Goal: Transaction & Acquisition: Purchase product/service

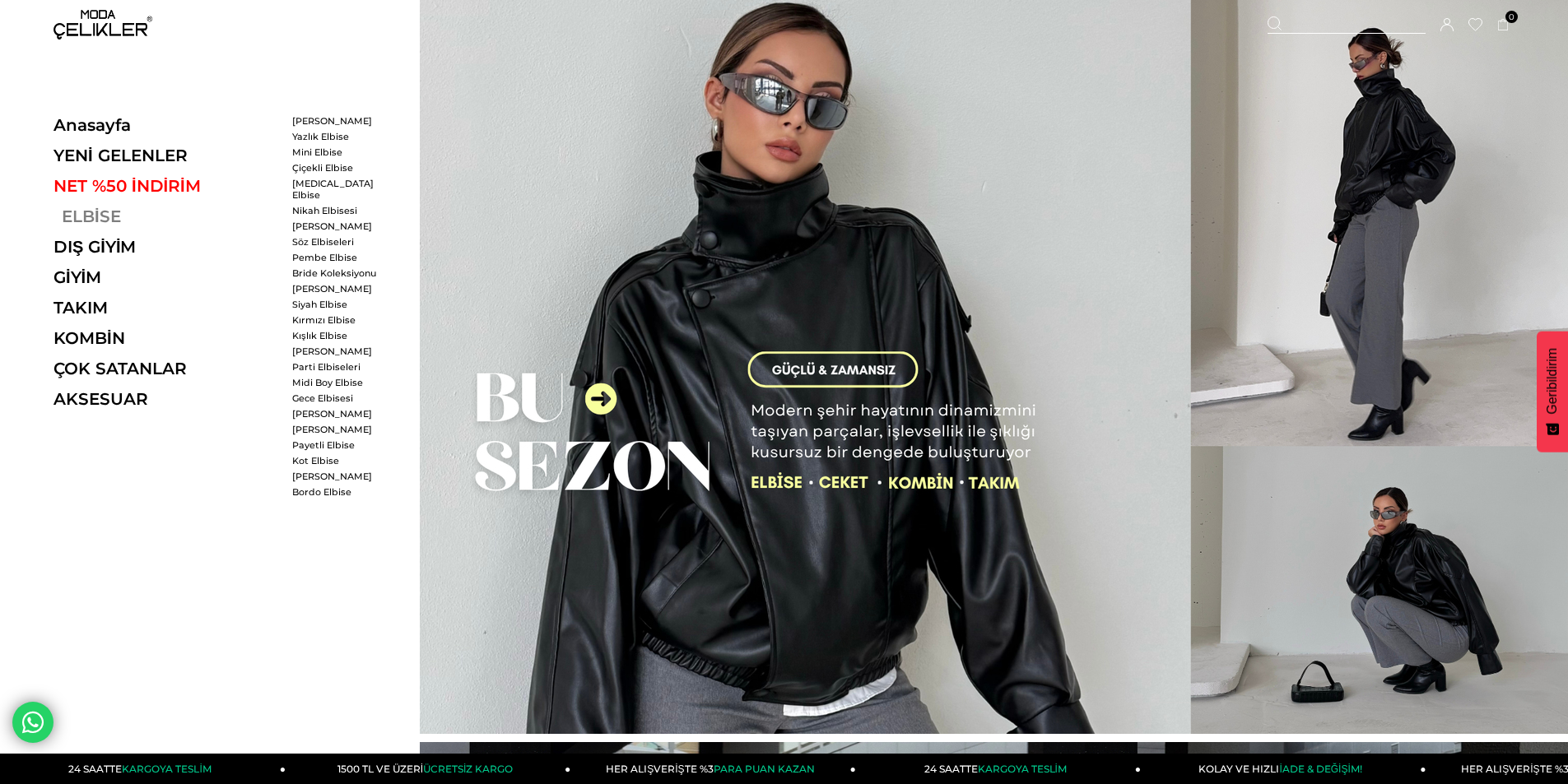
click at [97, 217] on link "ELBİSE" at bounding box center [166, 216] width 227 height 20
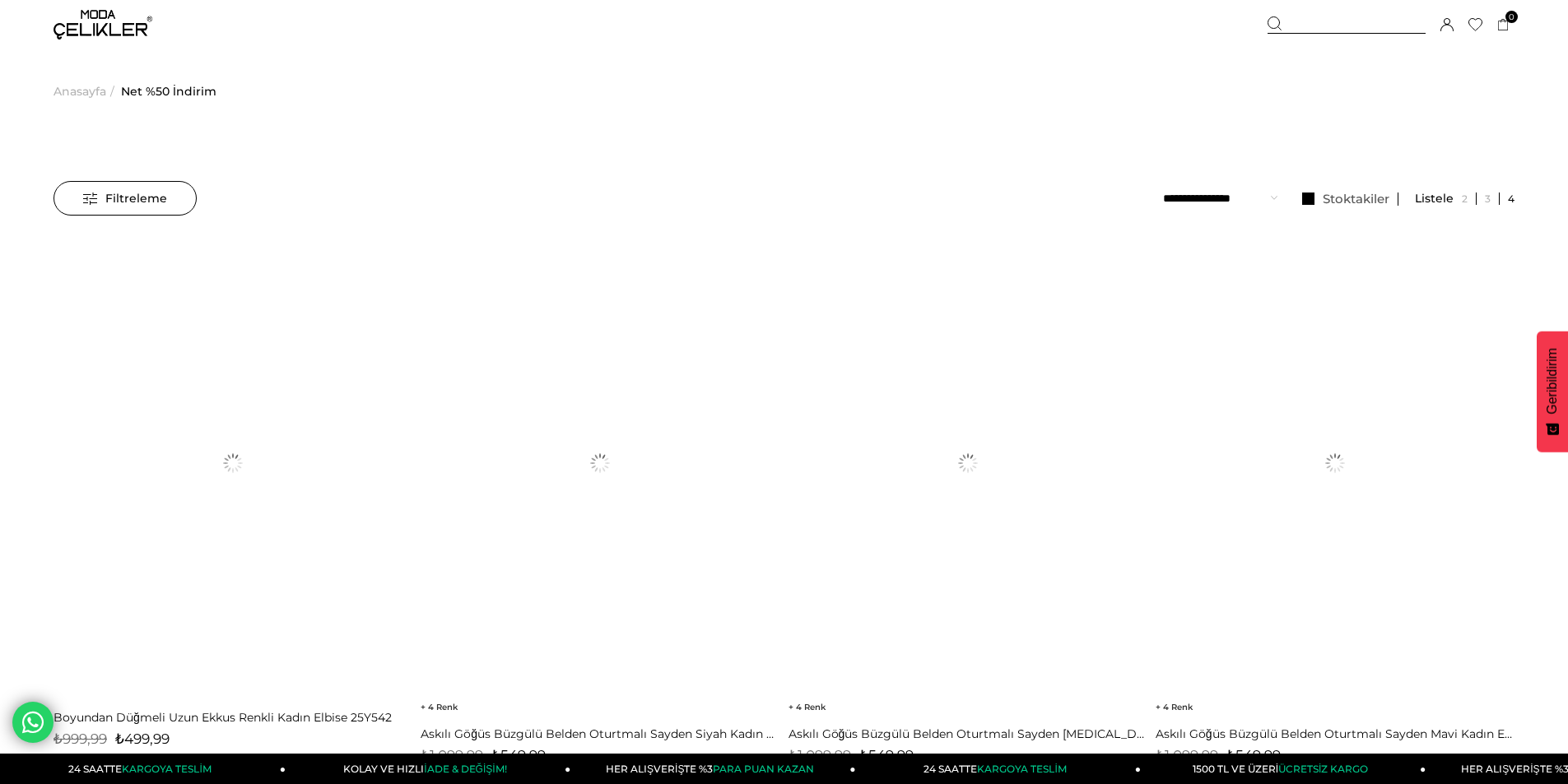
click at [1240, 181] on select "**********" at bounding box center [1219, 198] width 115 height 35
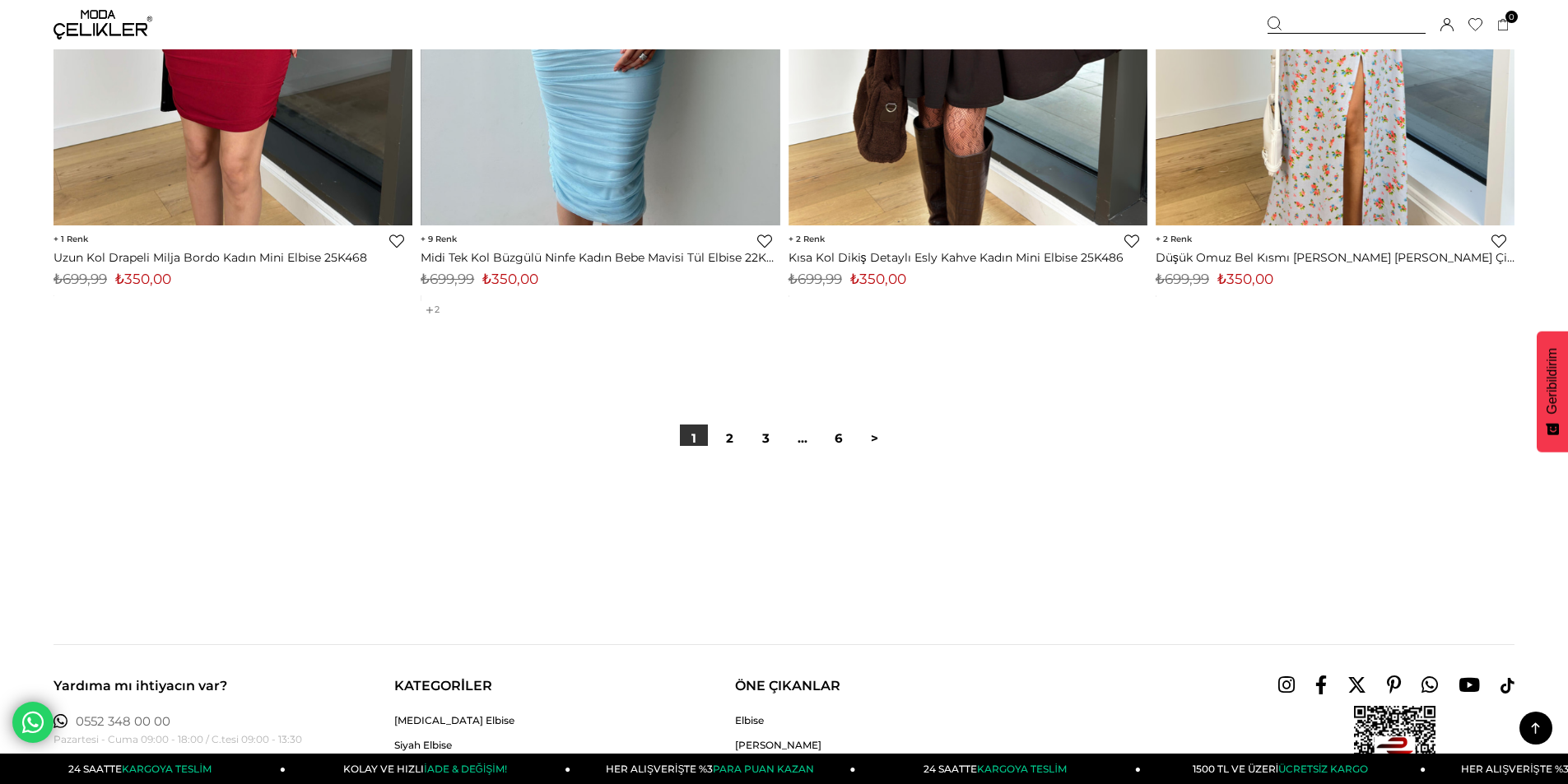
scroll to position [12336, 0]
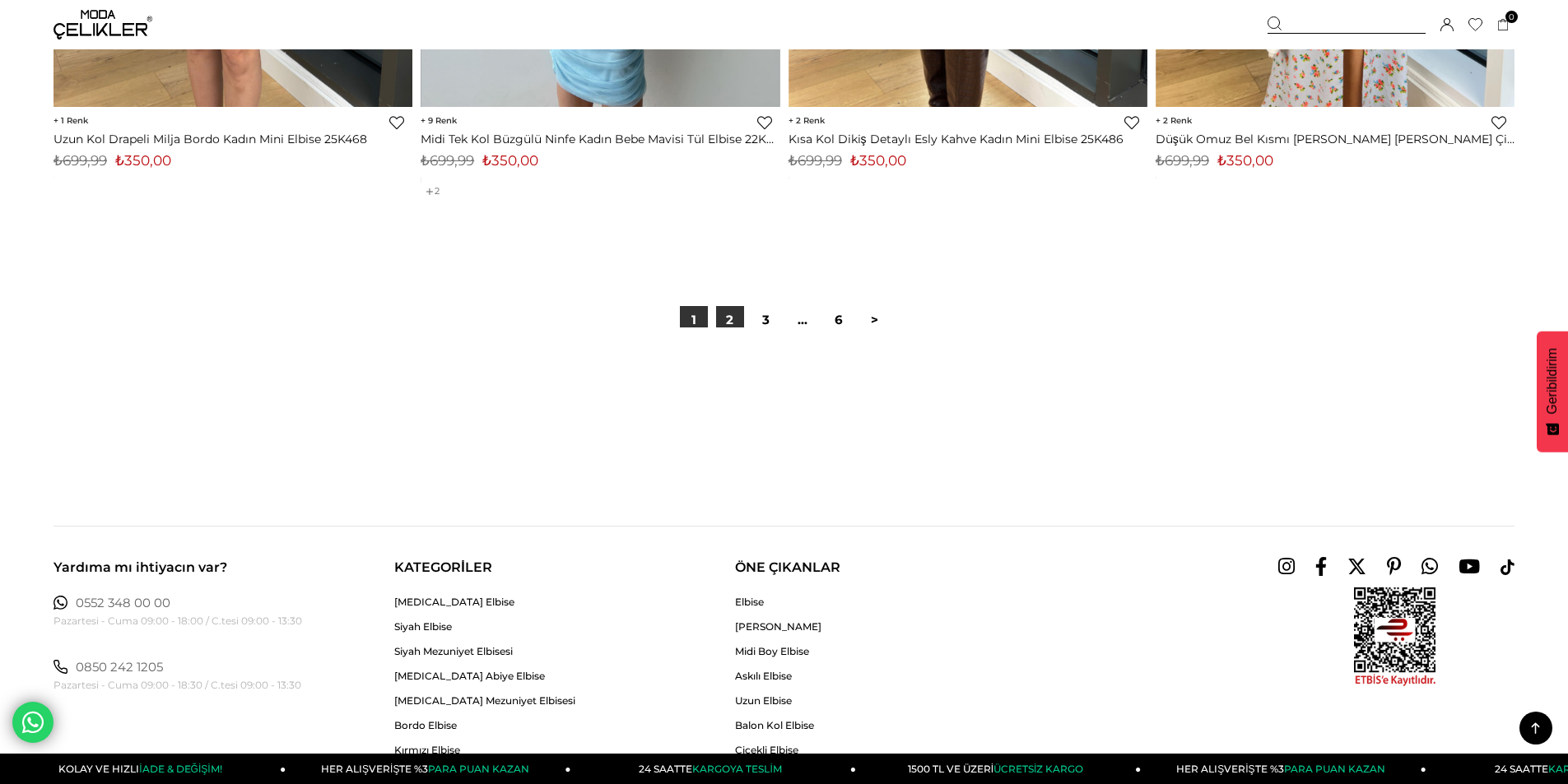
click at [737, 321] on link "2" at bounding box center [729, 320] width 28 height 28
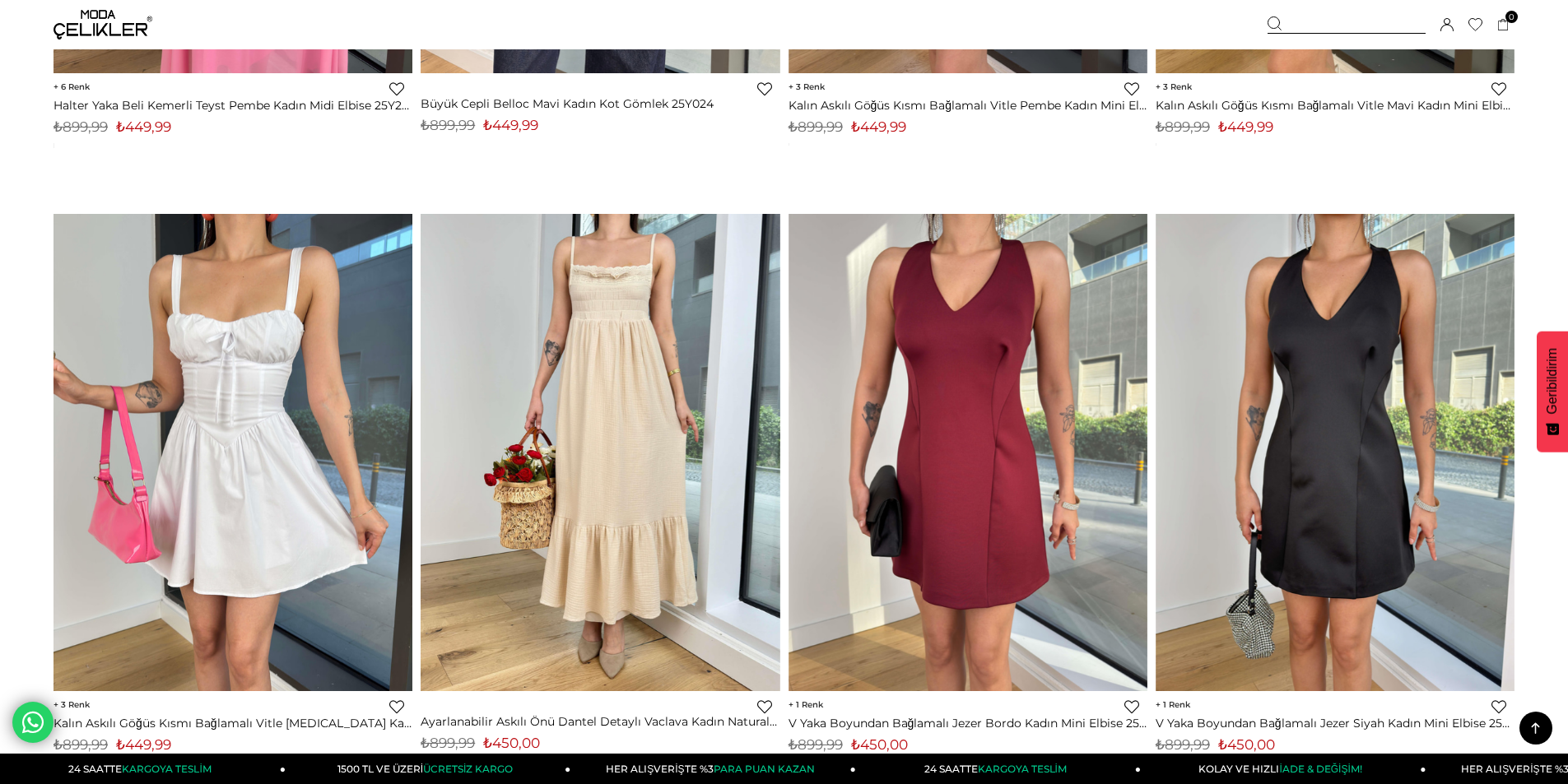
scroll to position [12172, 0]
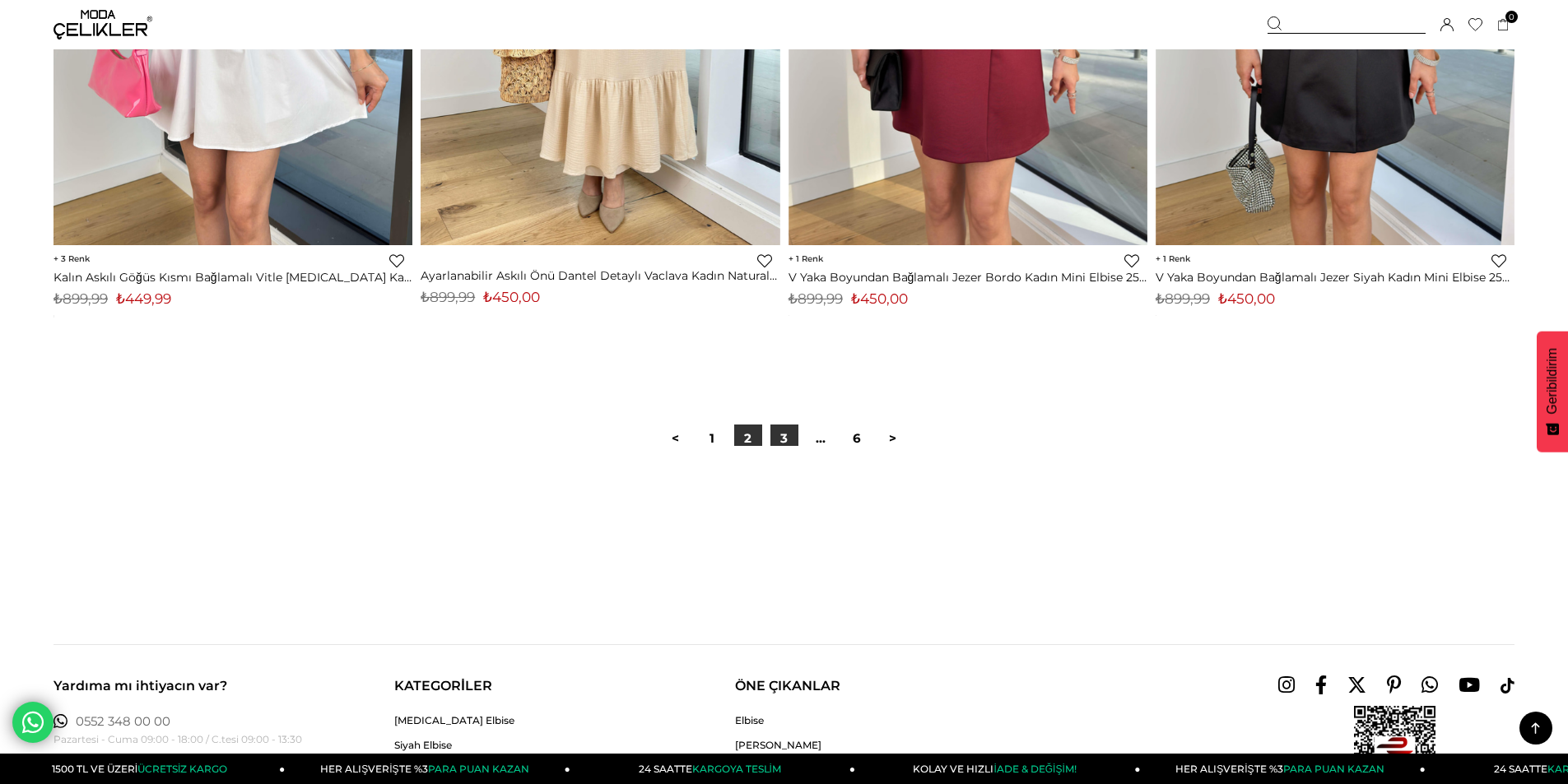
click at [776, 436] on link "3" at bounding box center [784, 438] width 28 height 28
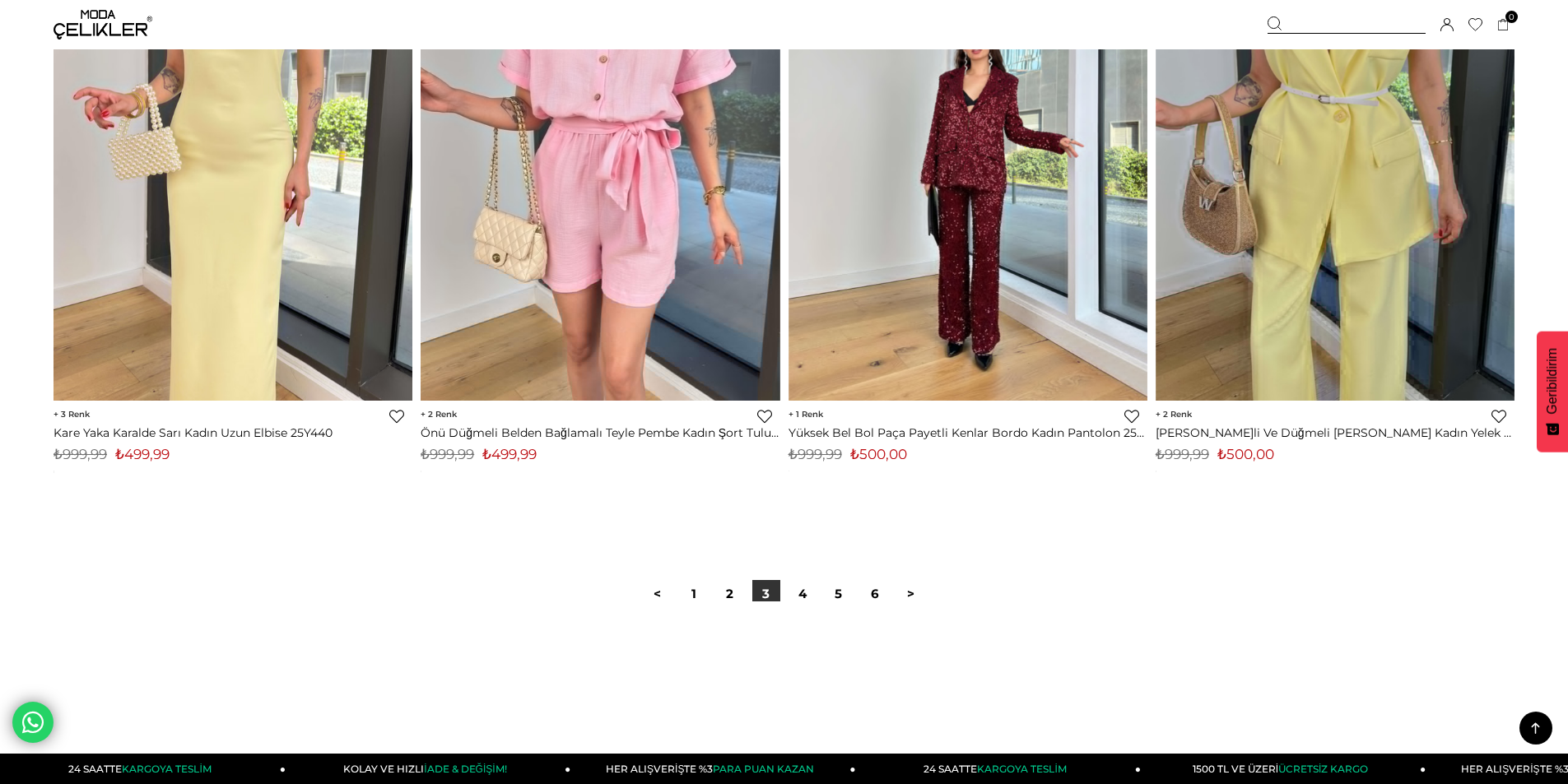
scroll to position [12007, 0]
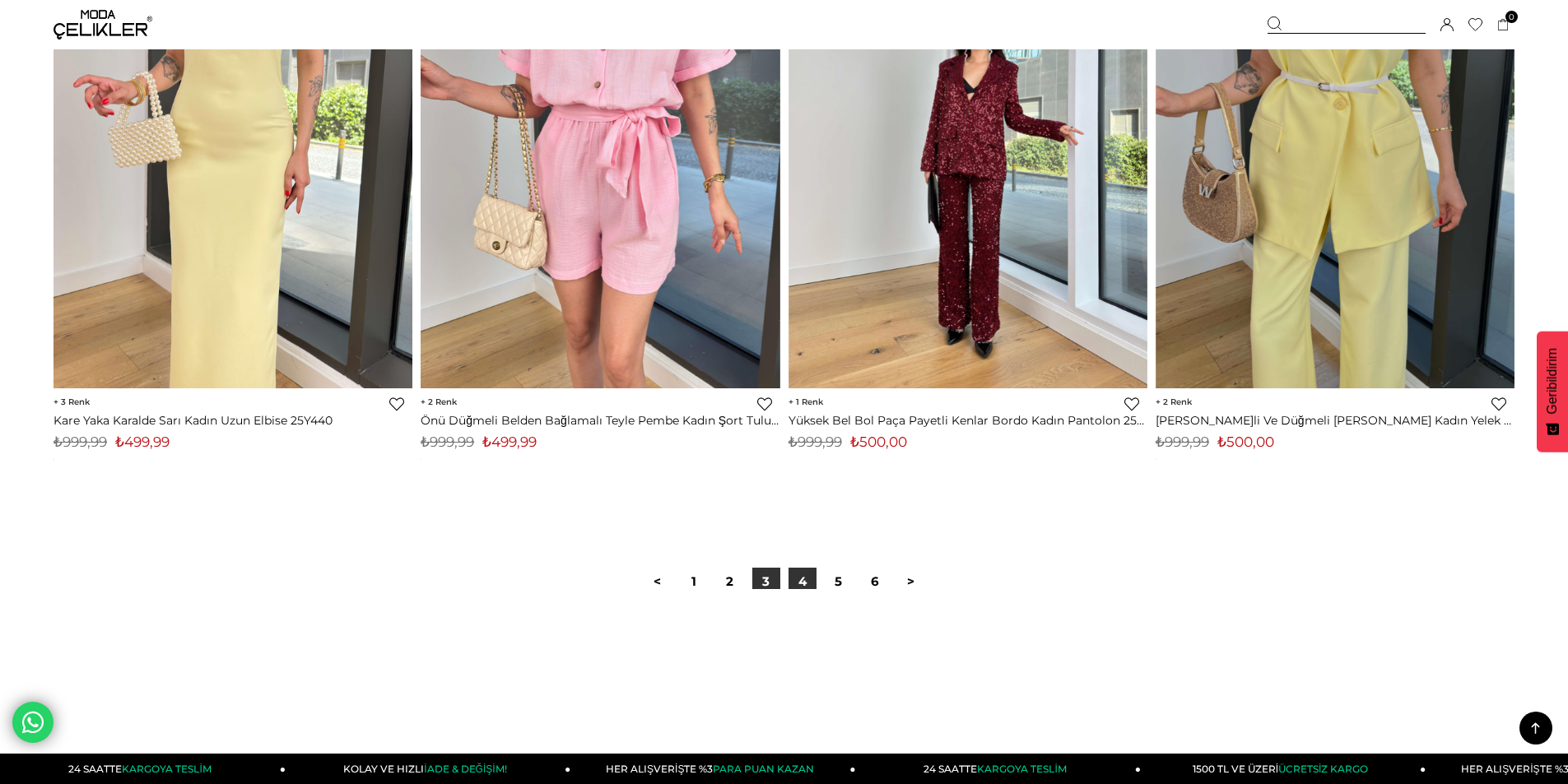
click at [803, 586] on link "4" at bounding box center [802, 581] width 28 height 28
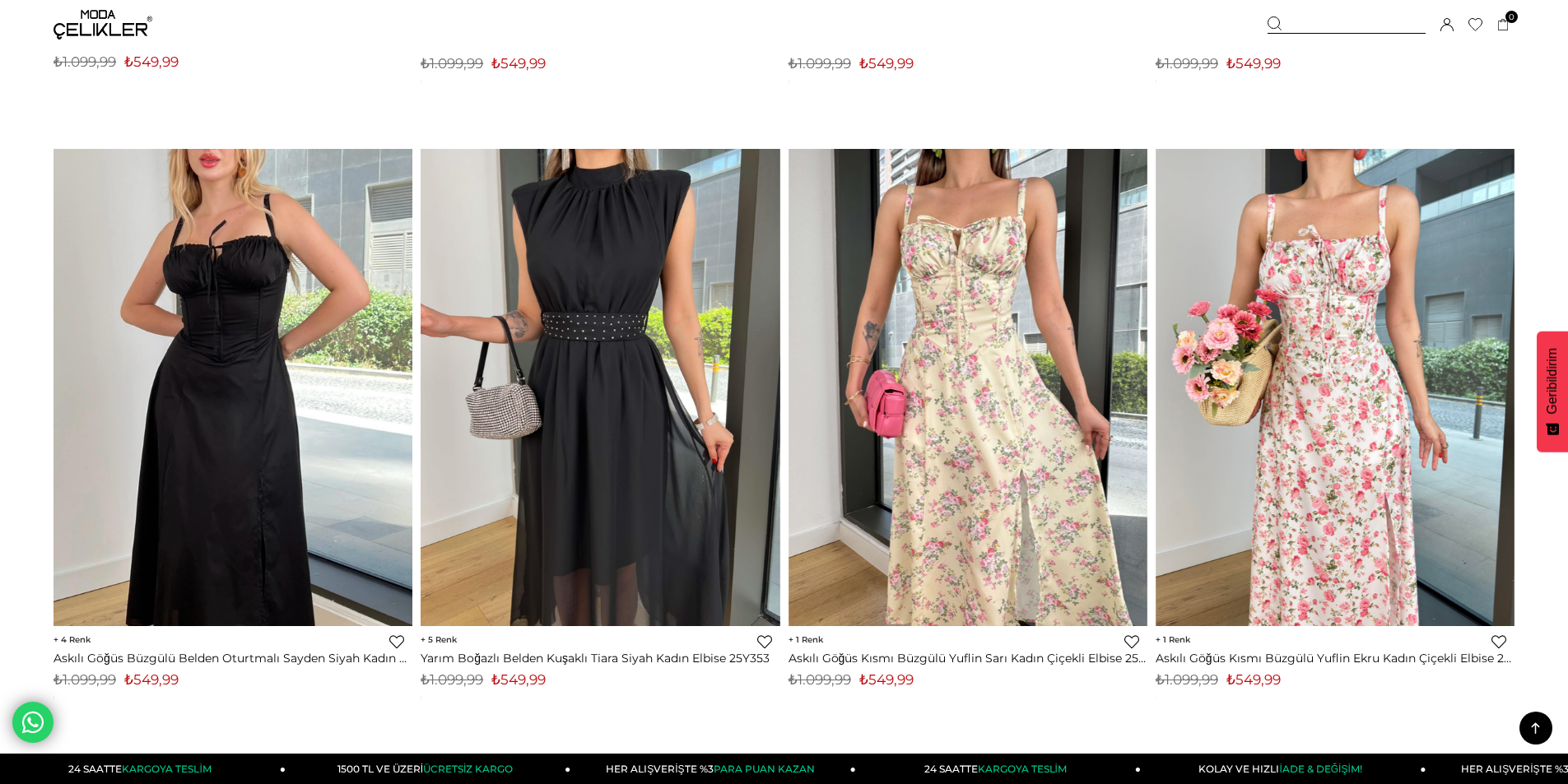
scroll to position [5017, 0]
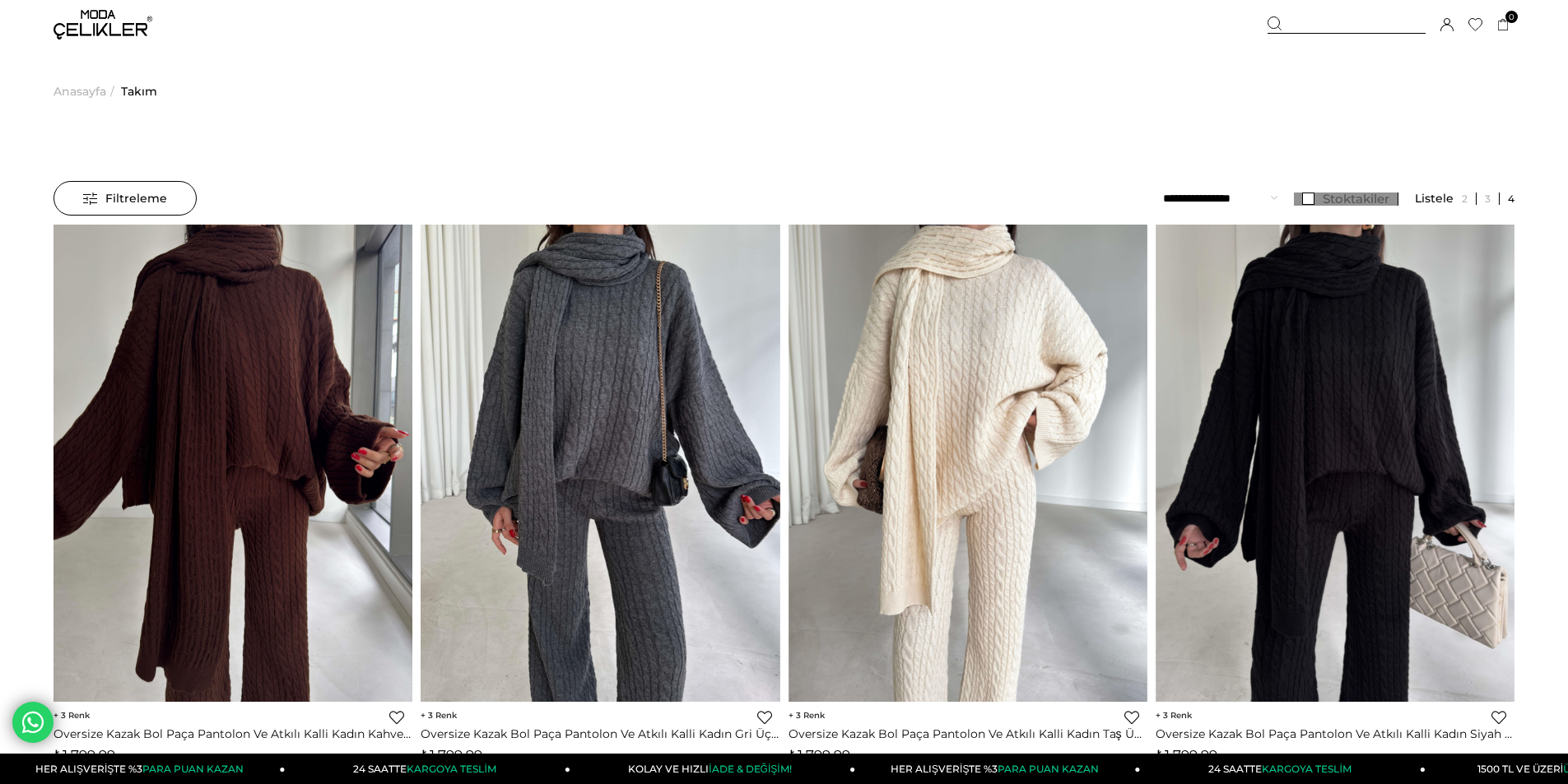
click at [1308, 198] on link "Stoktakiler" at bounding box center [1346, 199] width 105 height 13
click at [1252, 199] on select "**********" at bounding box center [1219, 198] width 115 height 35
click at [1303, 201] on link "Stoktakiler" at bounding box center [1346, 199] width 105 height 13
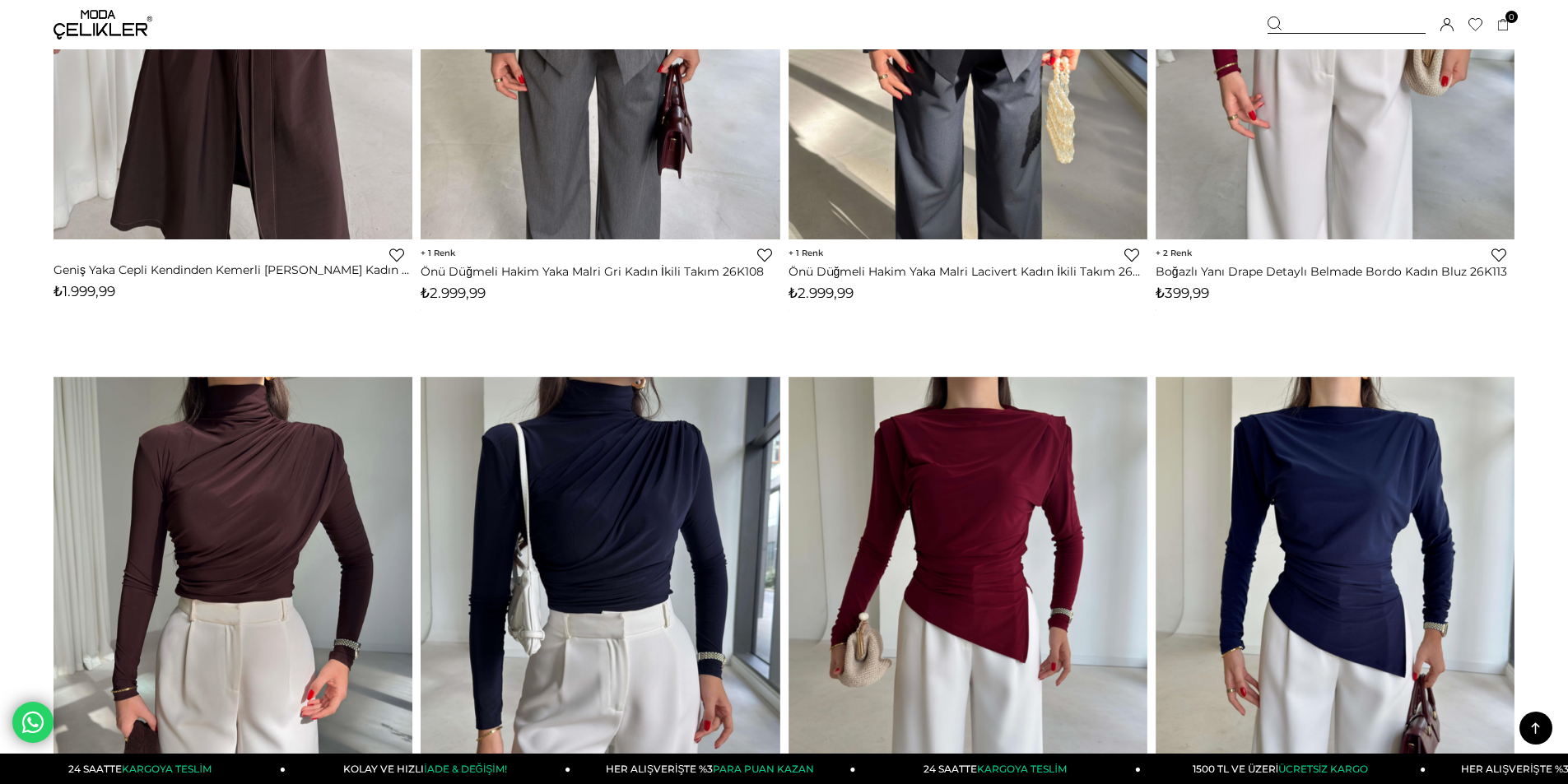
scroll to position [959, 0]
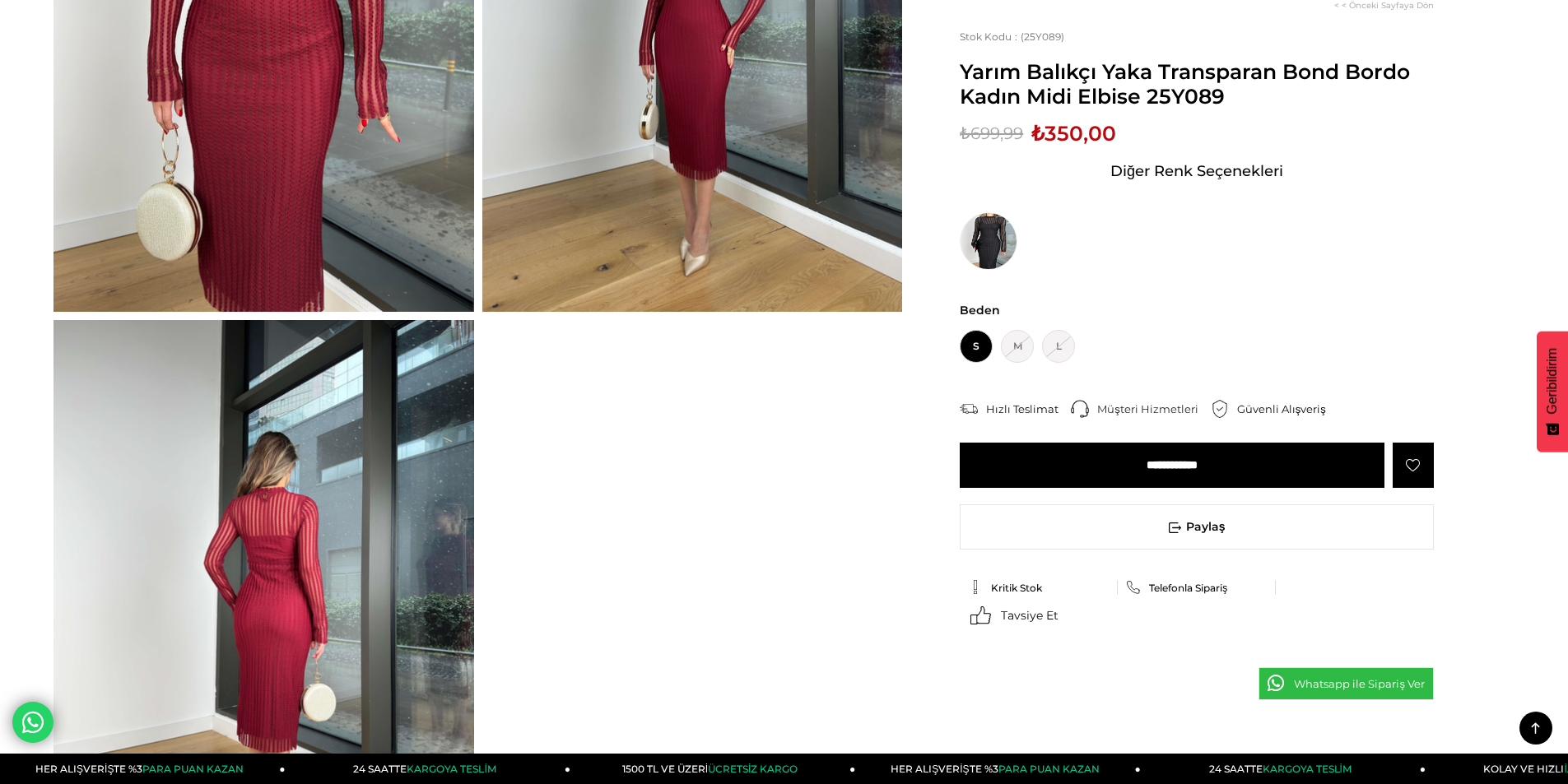
scroll to position [329, 0]
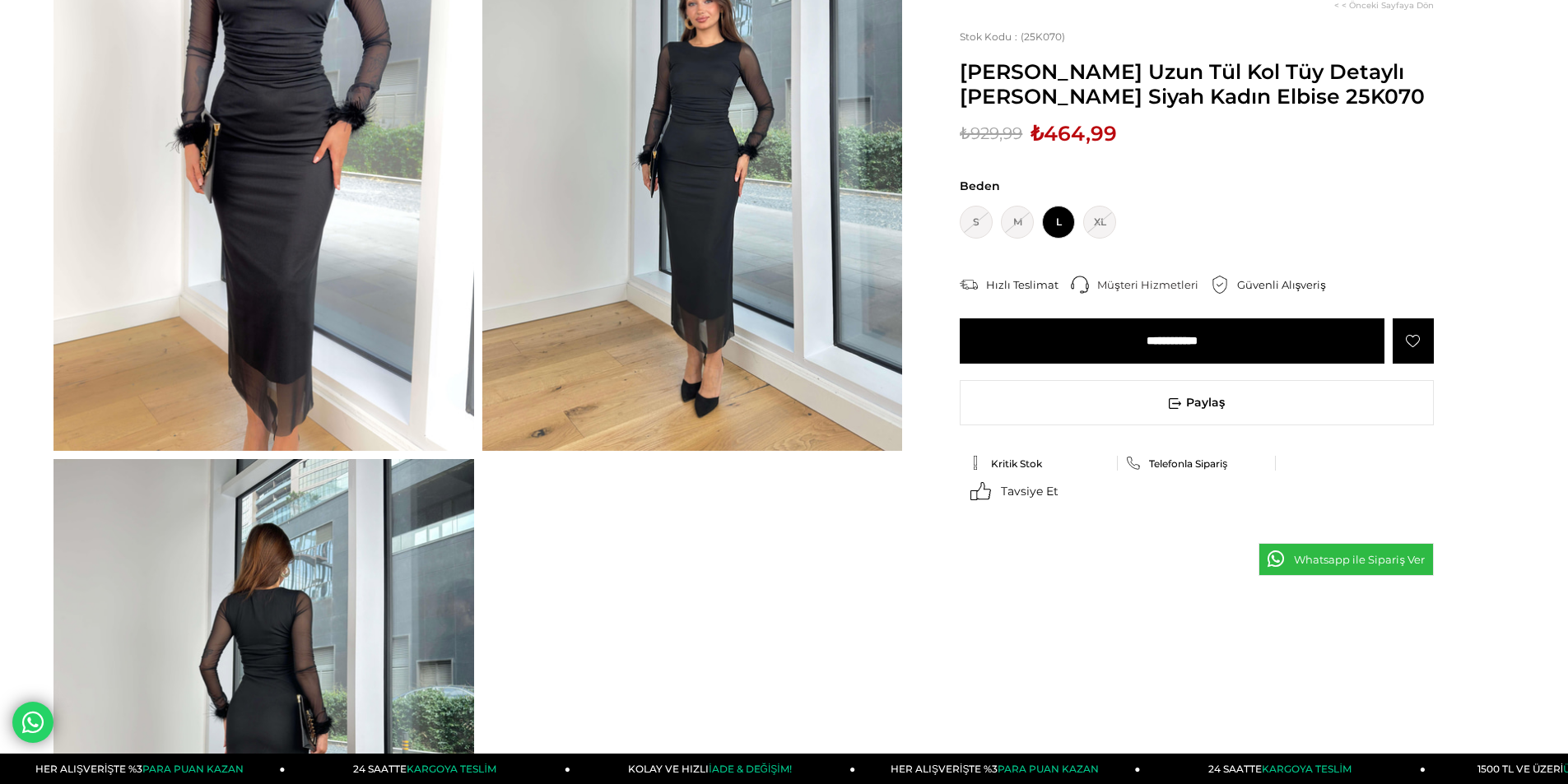
scroll to position [247, 0]
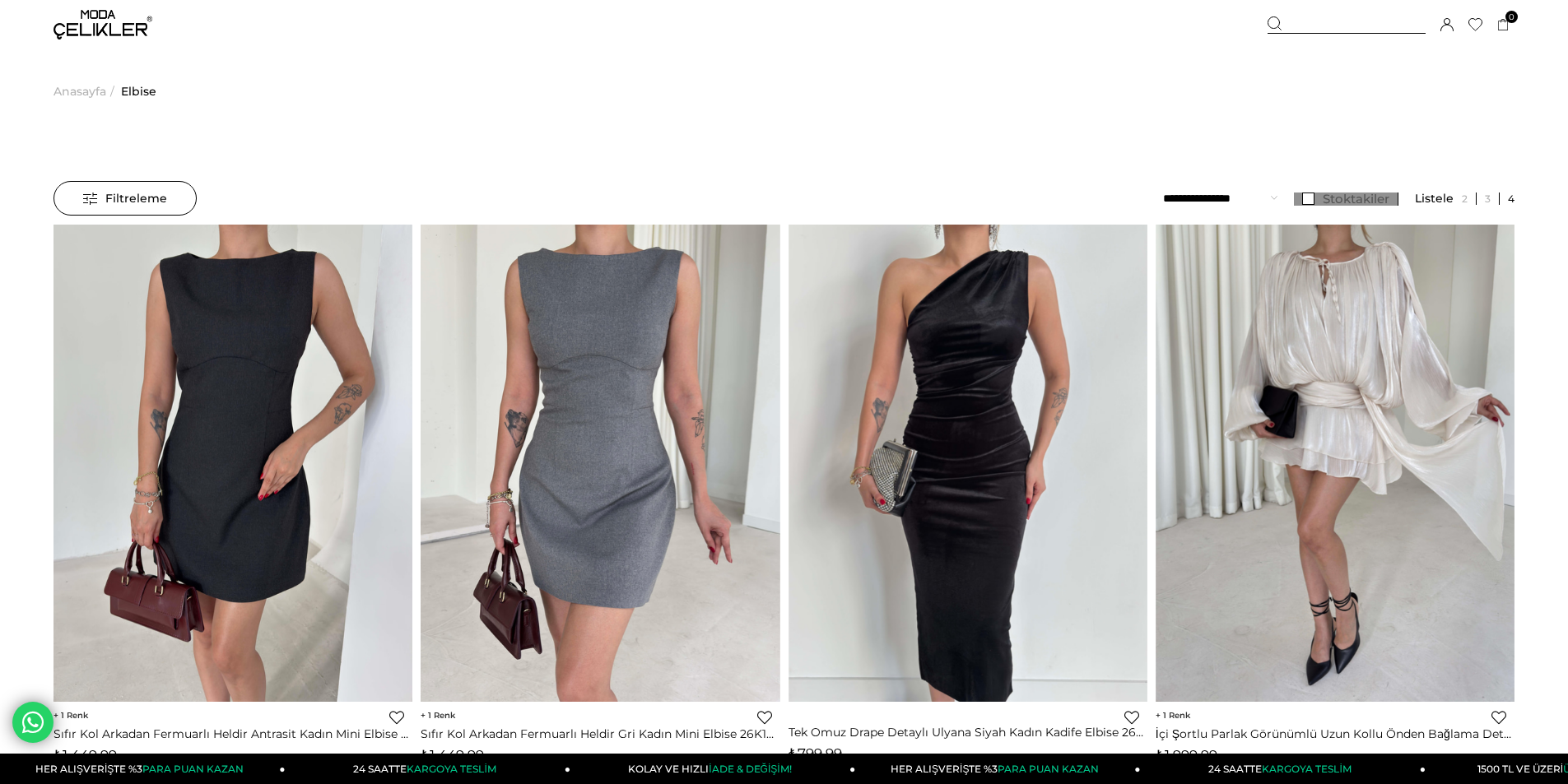
click at [1309, 197] on link "Stoktakiler" at bounding box center [1346, 199] width 105 height 13
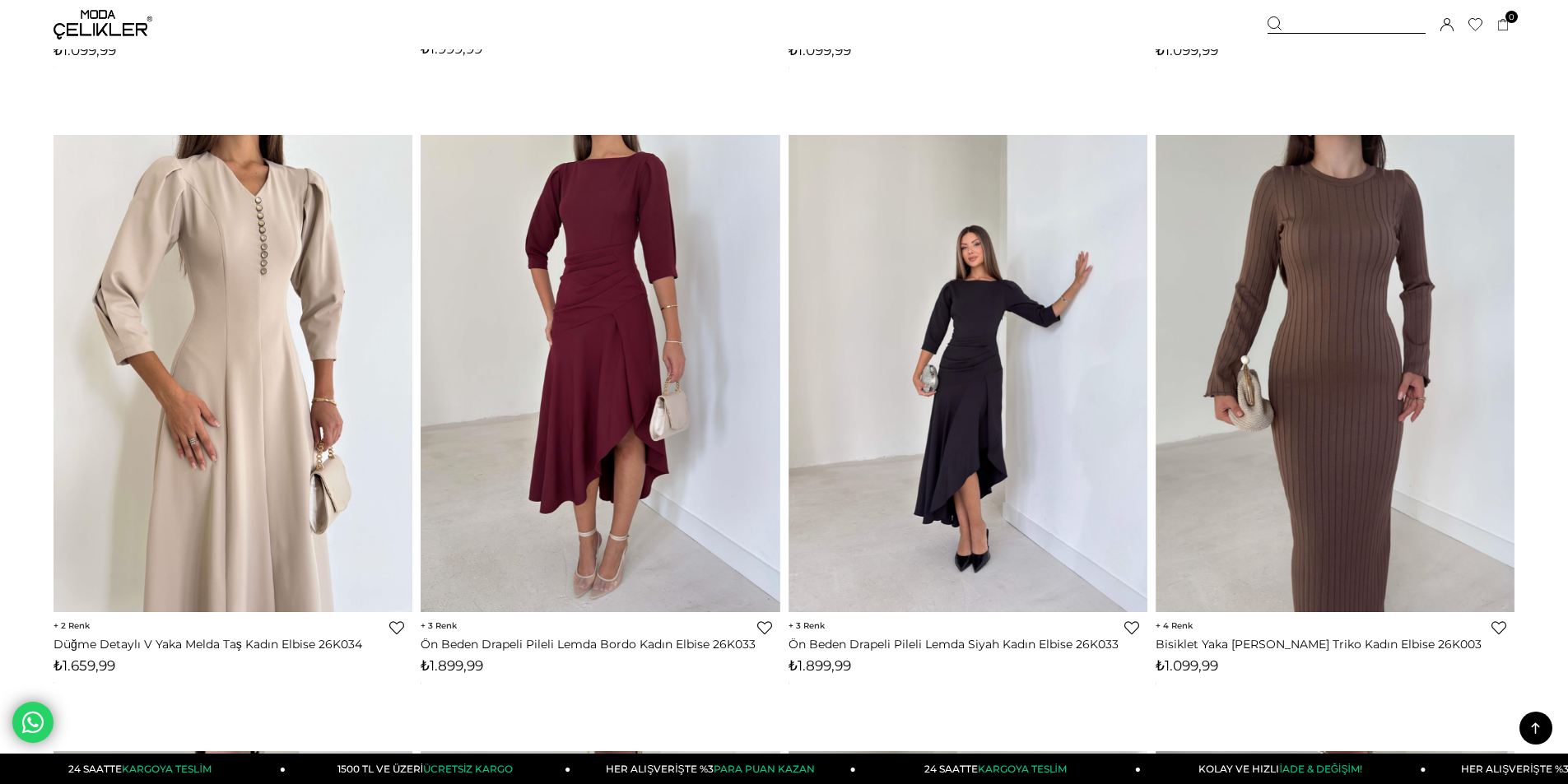
scroll to position [2632, 0]
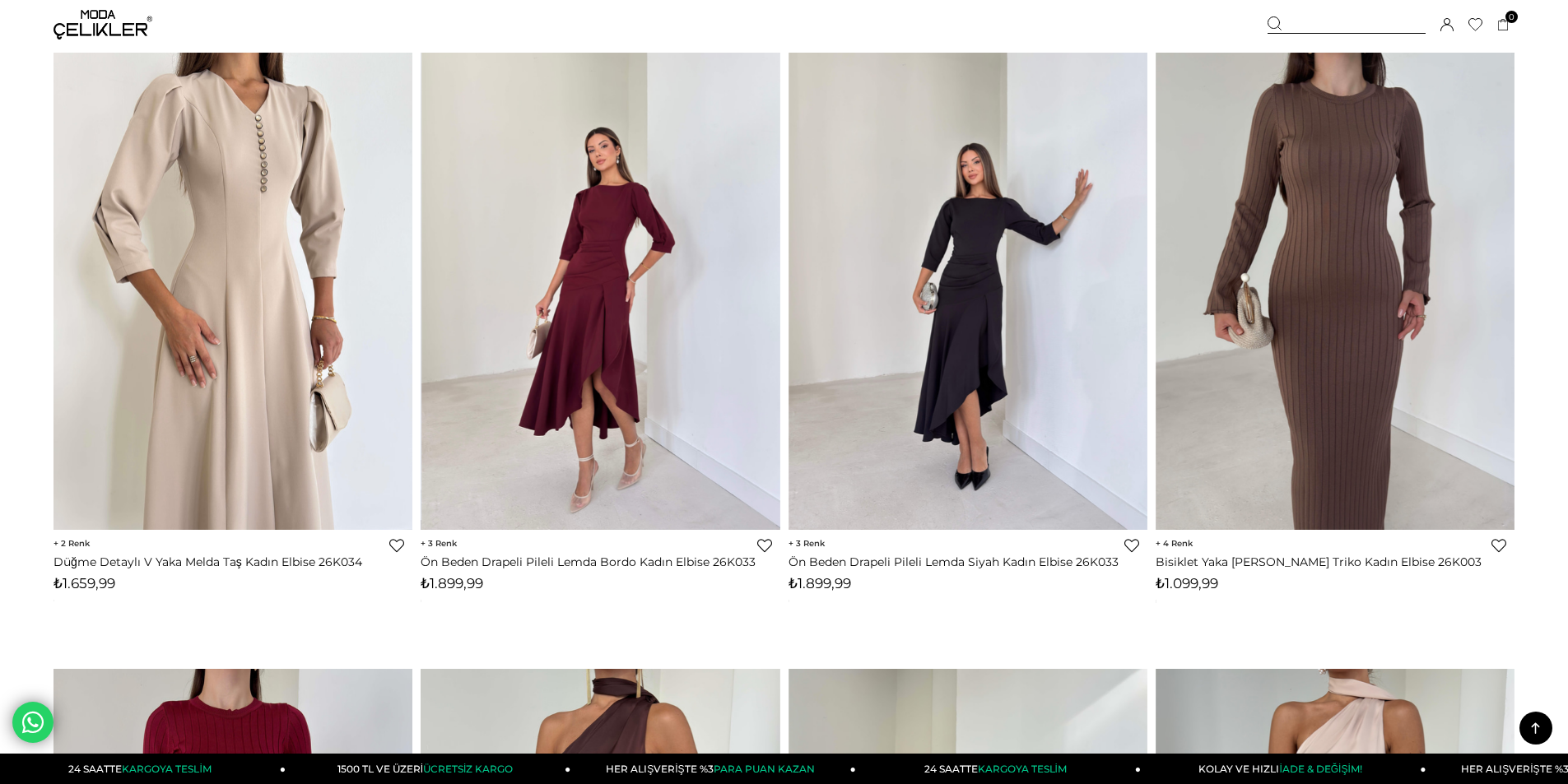
click at [555, 431] on div at bounding box center [779, 291] width 1436 height 477
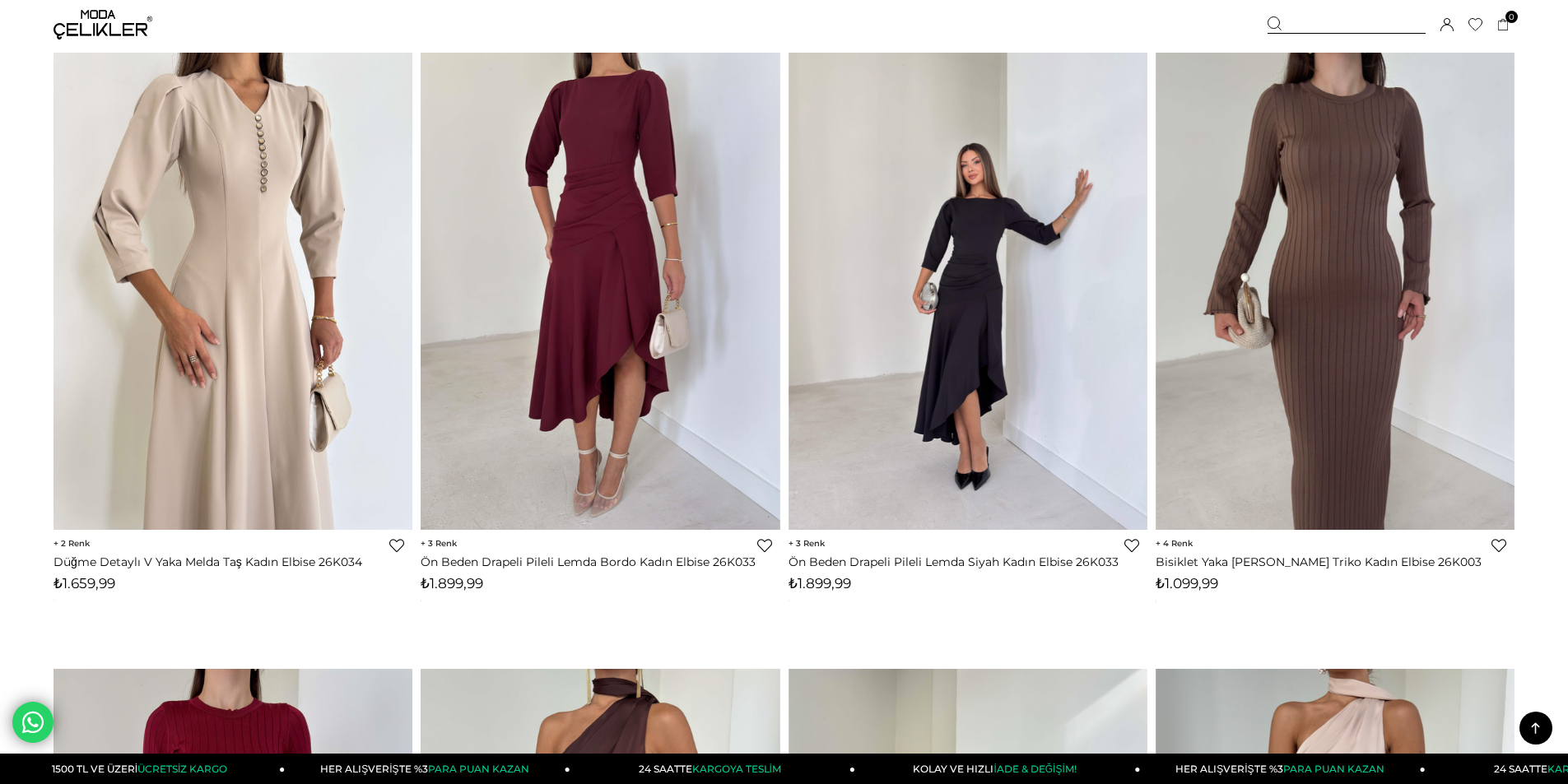
click at [658, 562] on link "Ön Beden Drapeli Pileli Lemda Bordo Kadın Elbise 26K033" at bounding box center [599, 561] width 359 height 15
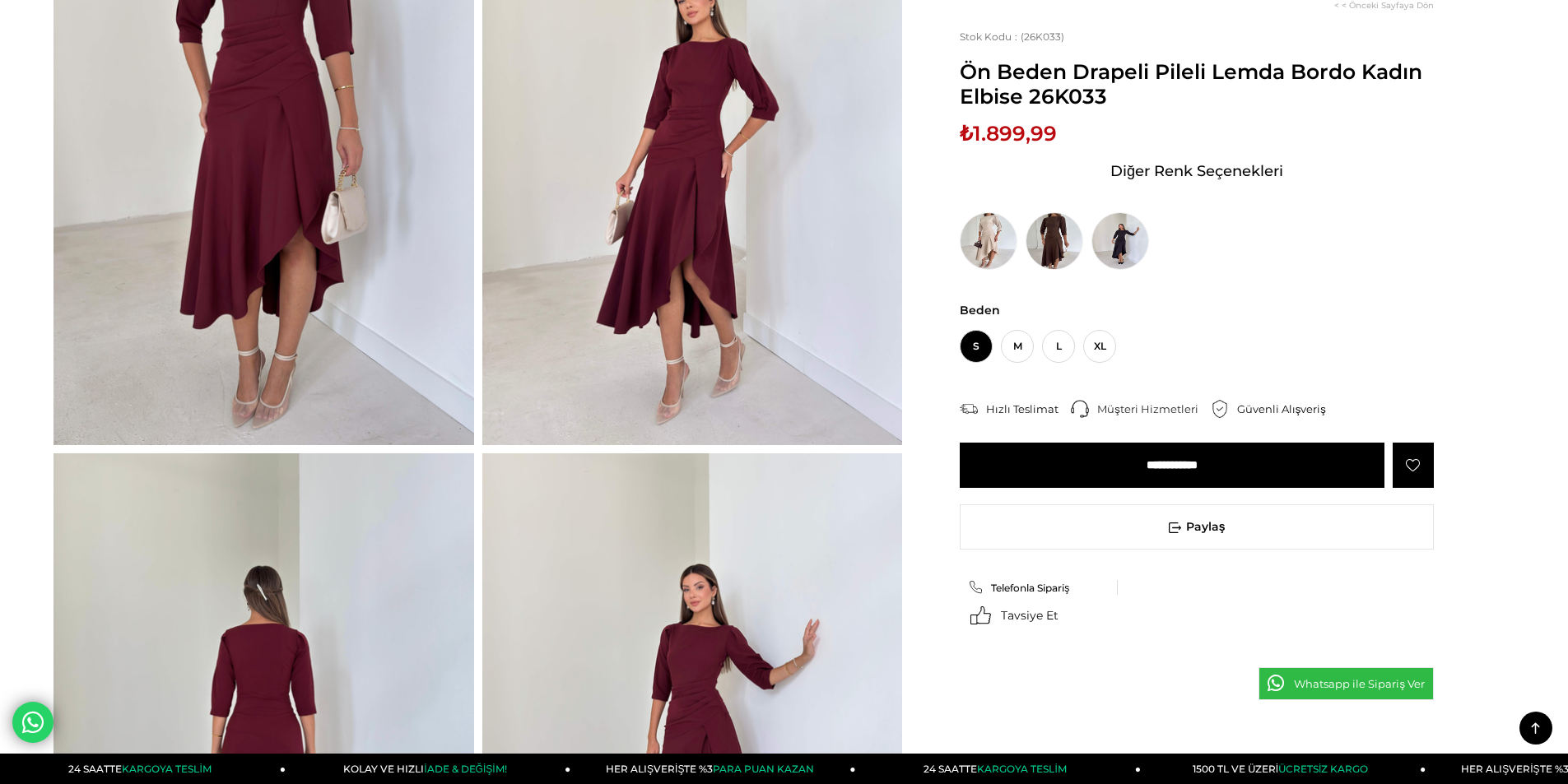
scroll to position [247, 0]
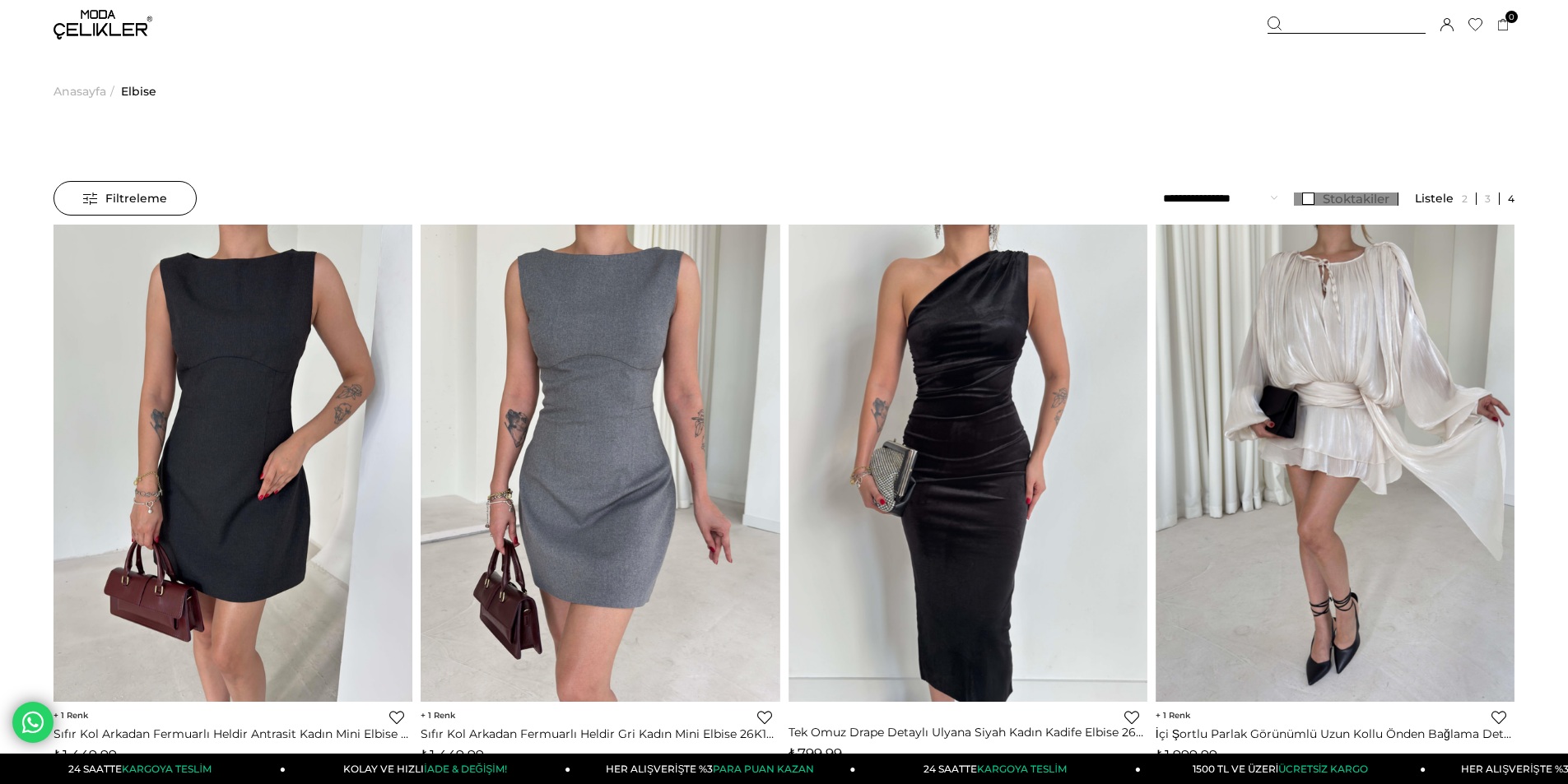
click at [1313, 199] on link "Stoktakiler" at bounding box center [1346, 199] width 105 height 13
drag, startPoint x: 1579, startPoint y: 1, endPoint x: 607, endPoint y: 80, distance: 975.2
click at [607, 80] on ul "Anasayfa > Elbise" at bounding box center [784, 91] width 1461 height 83
click at [1253, 201] on select "**********" at bounding box center [1219, 198] width 115 height 35
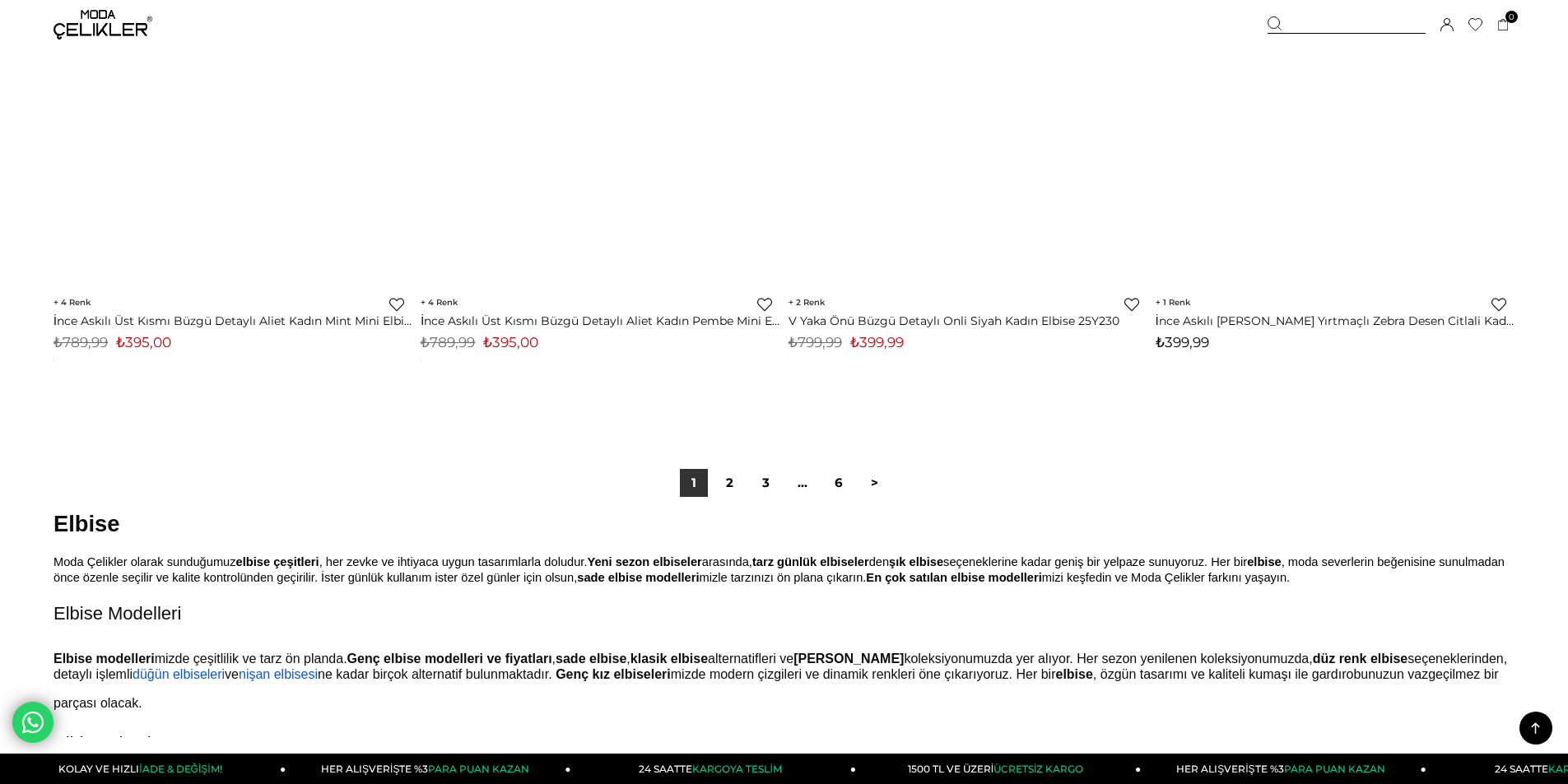
scroll to position [12500, 0]
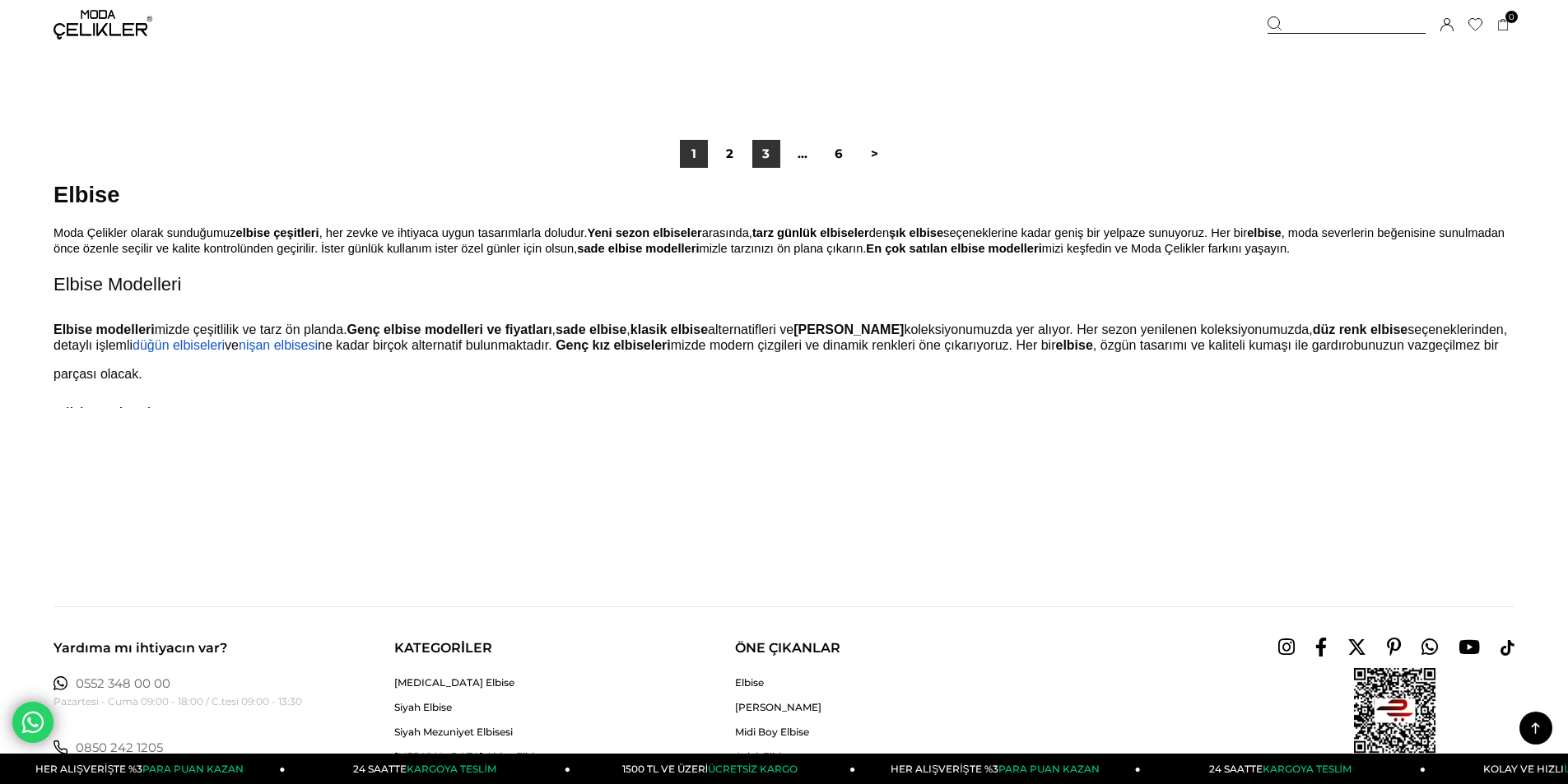
click at [769, 160] on link "3" at bounding box center [766, 153] width 28 height 28
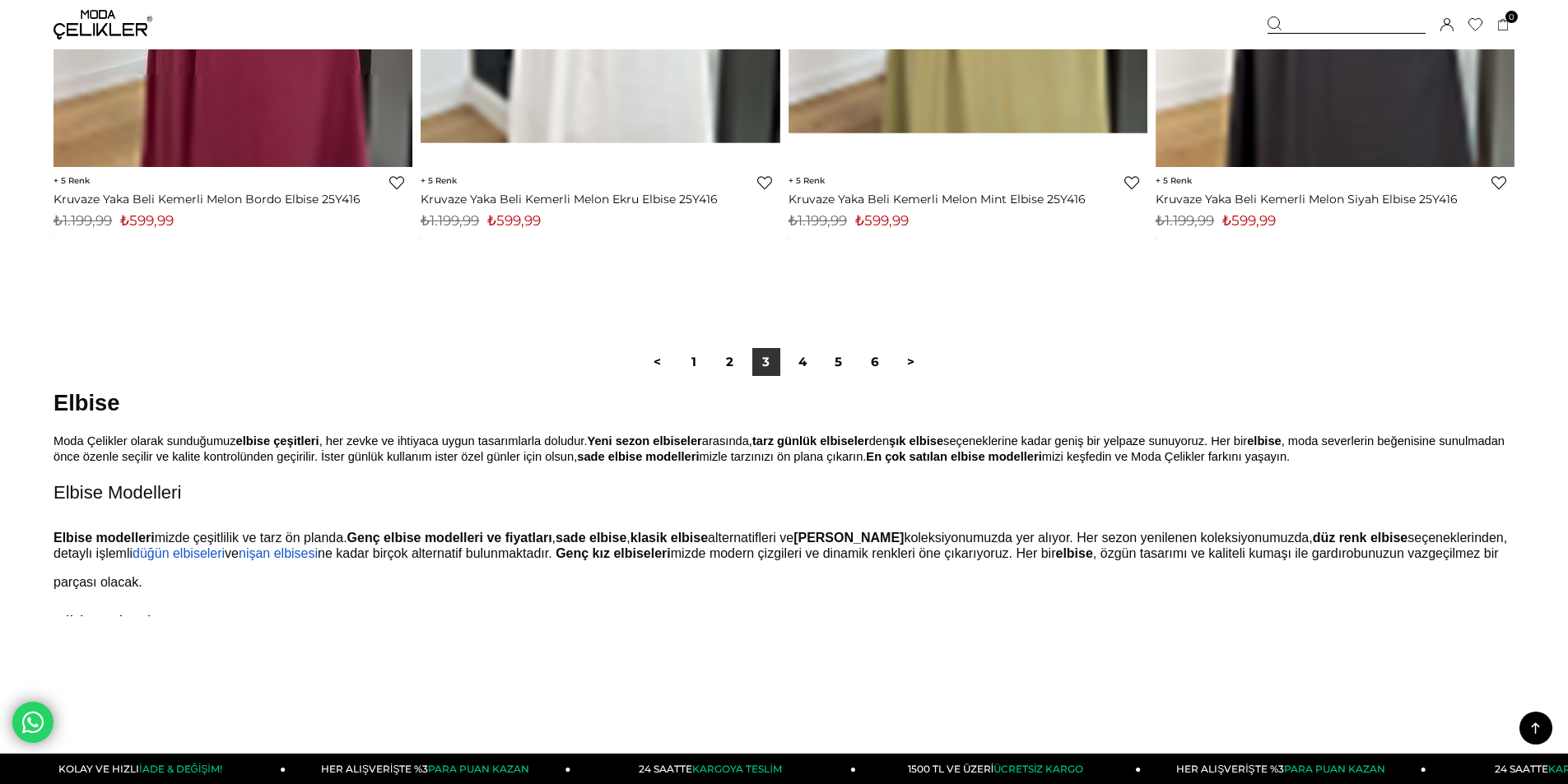
scroll to position [12253, 0]
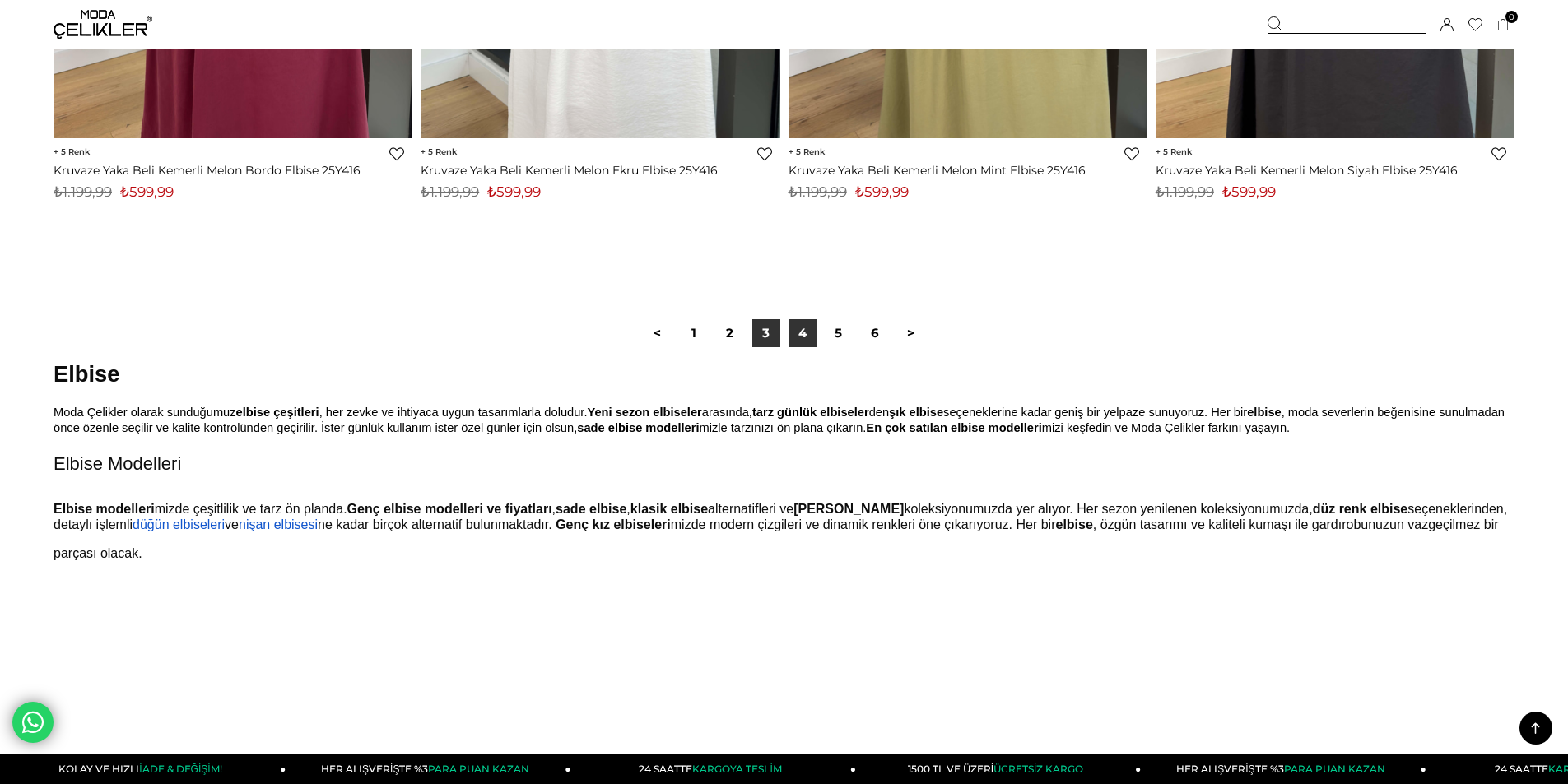
click at [803, 337] on link "4" at bounding box center [802, 333] width 28 height 28
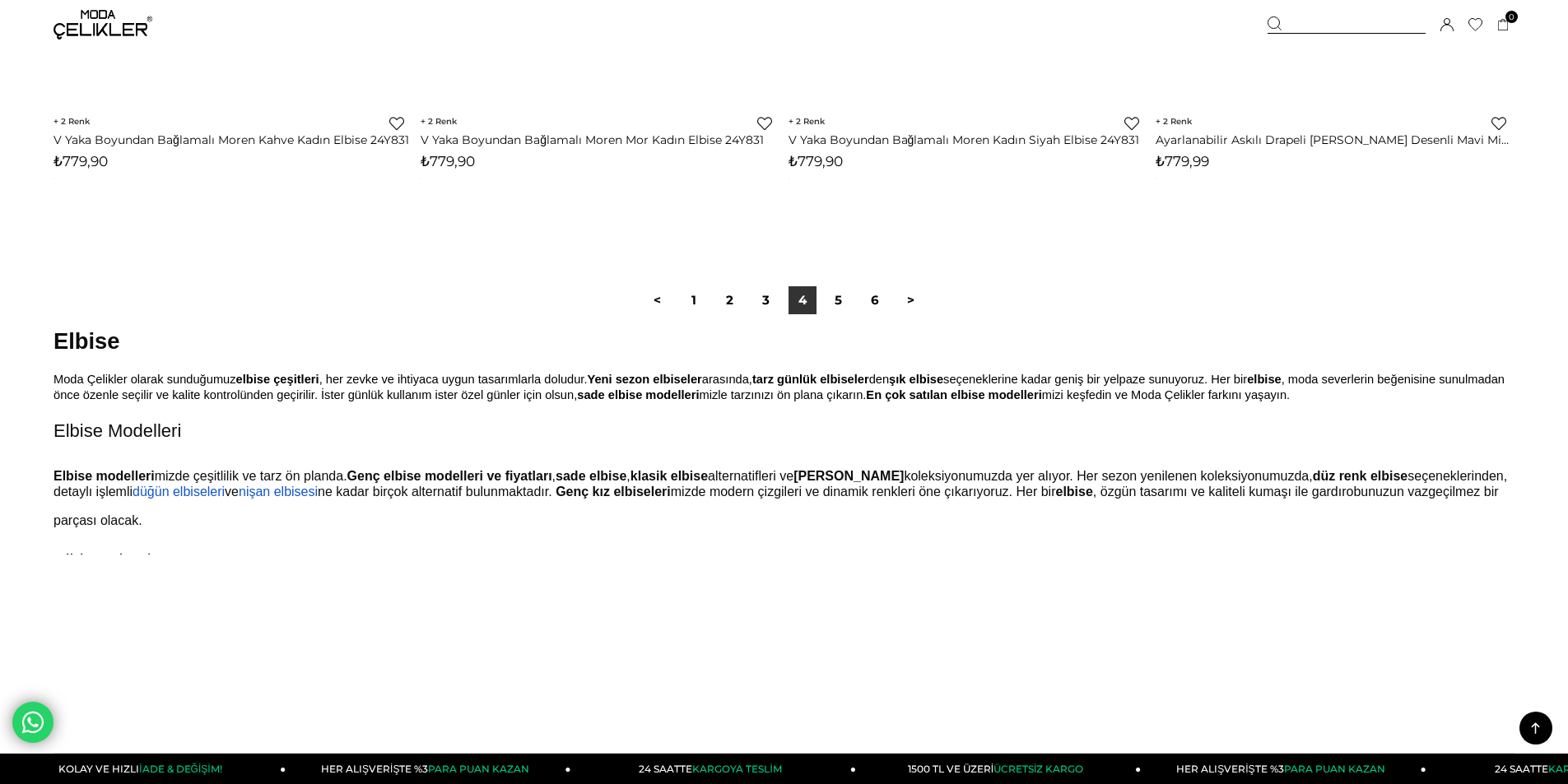
scroll to position [12336, 0]
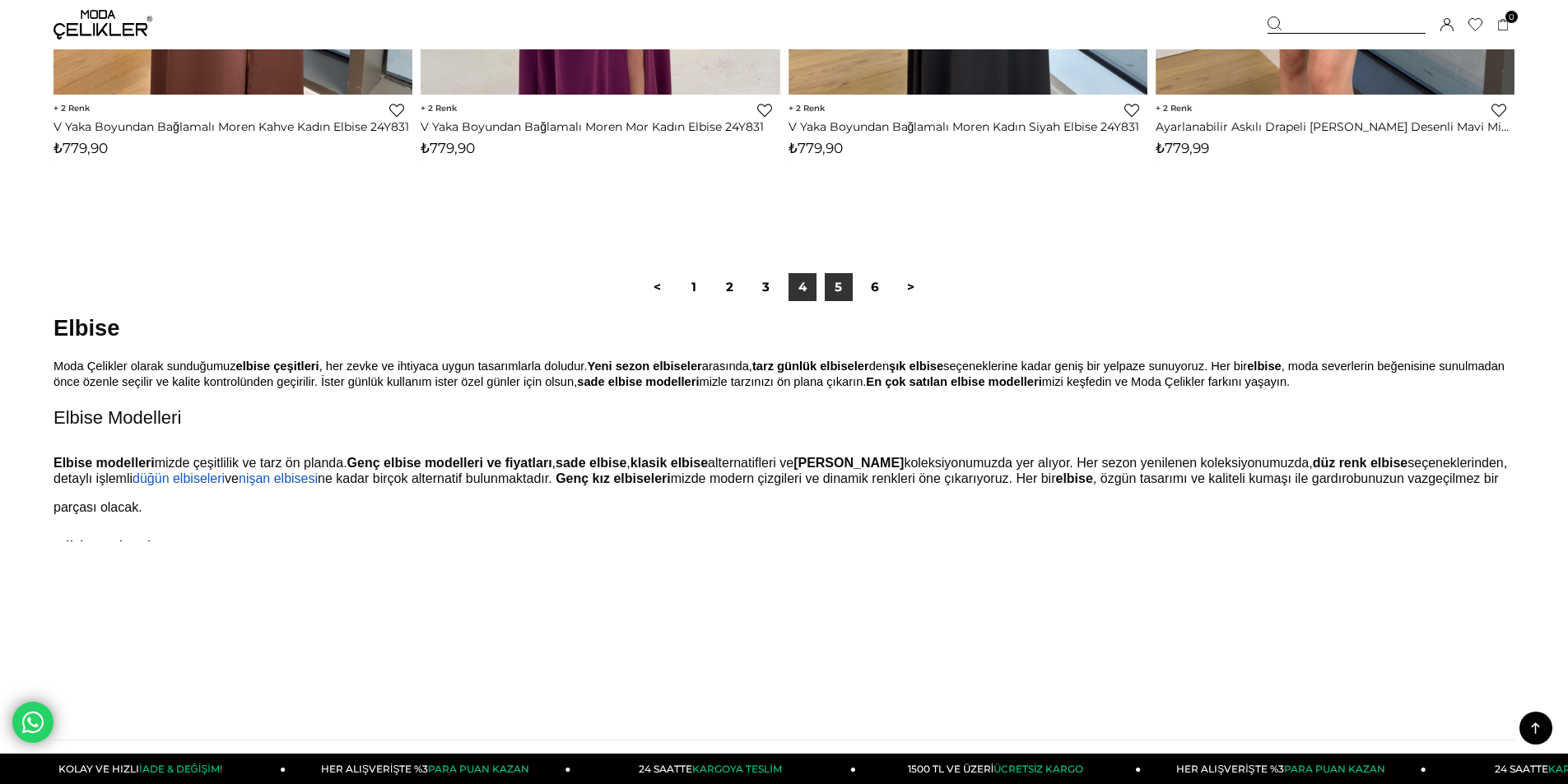
click at [837, 294] on link "5" at bounding box center [839, 287] width 28 height 28
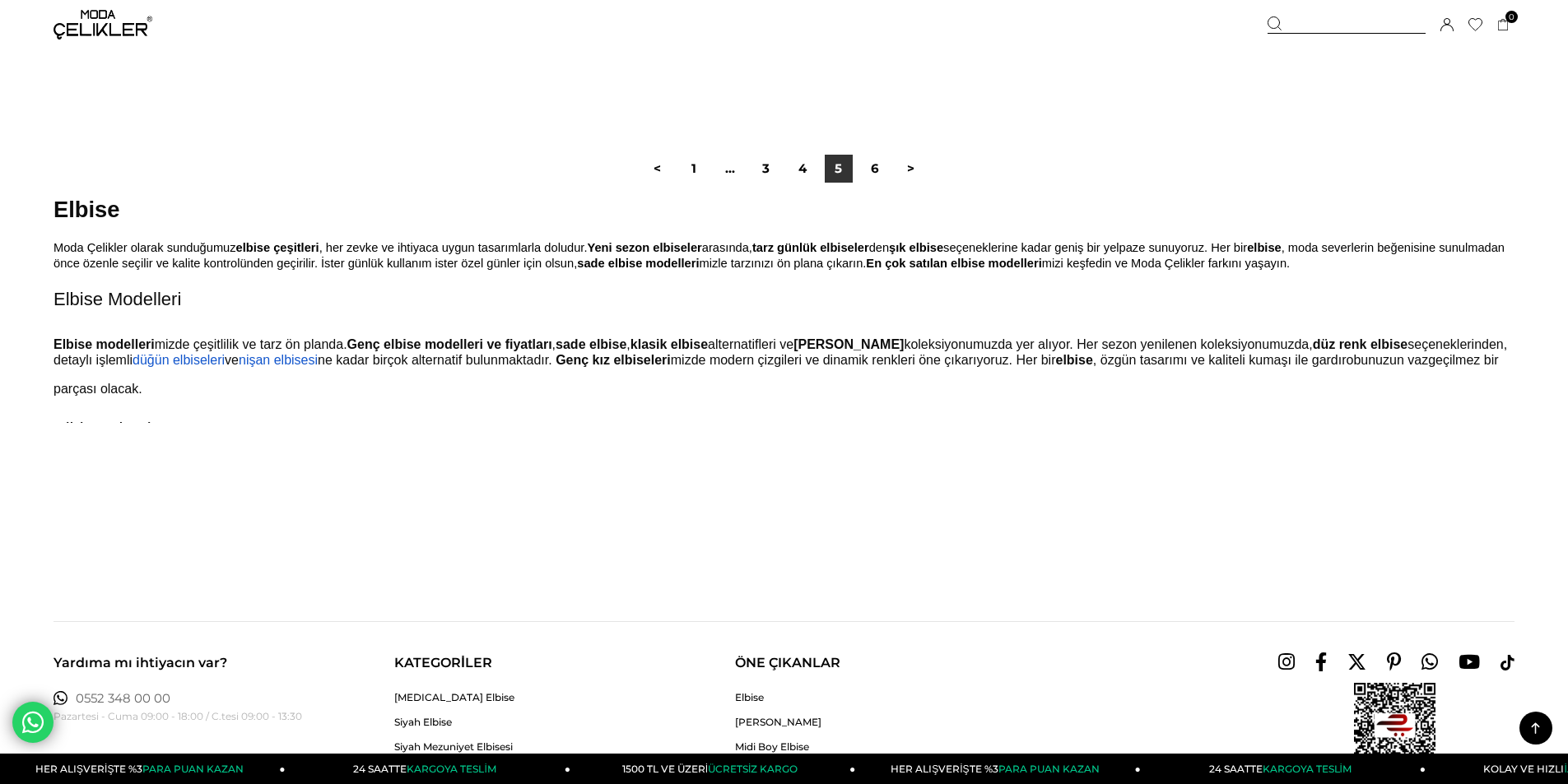
scroll to position [12336, 0]
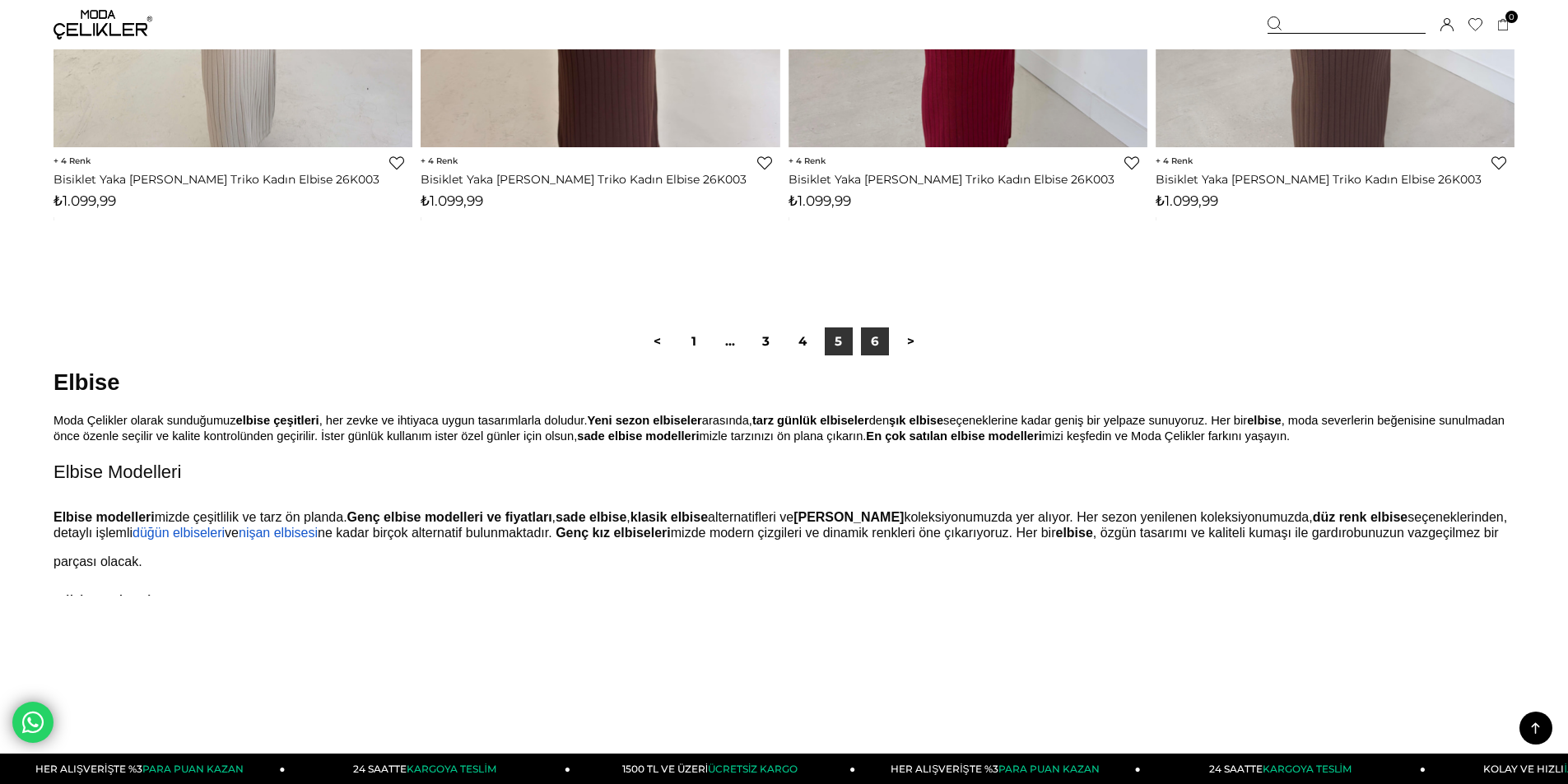
click at [871, 347] on link "6" at bounding box center [874, 341] width 28 height 28
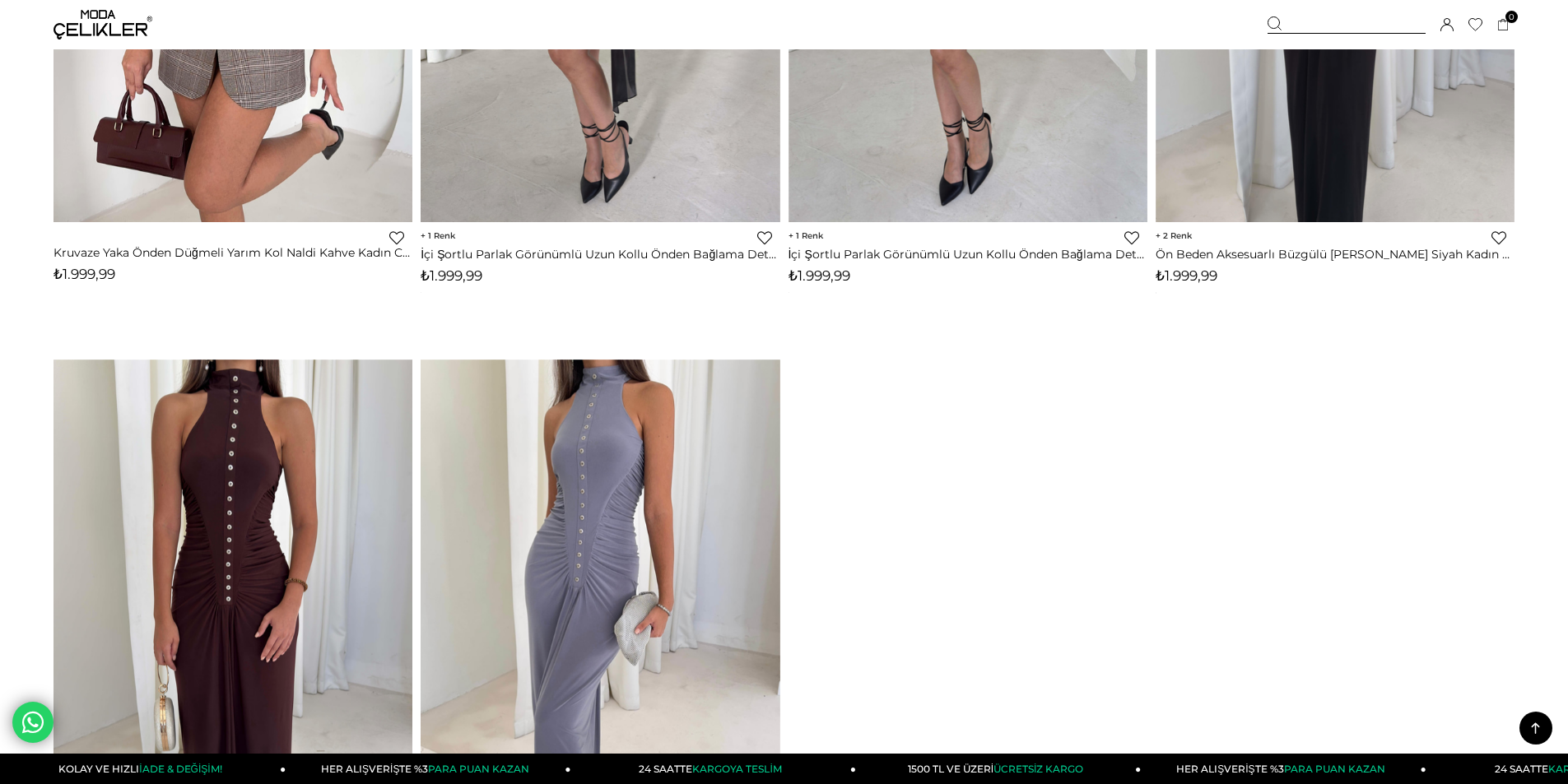
scroll to position [10280, 0]
